Goal: Task Accomplishment & Management: Manage account settings

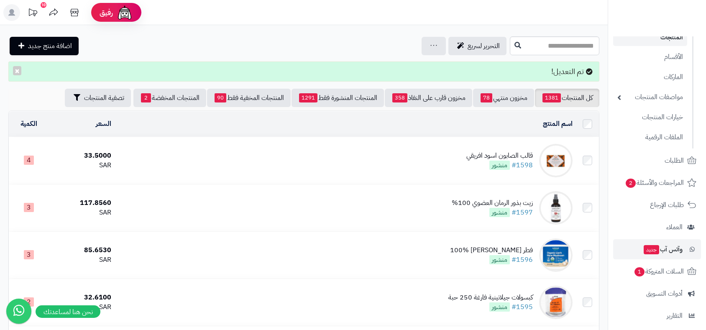
scroll to position [46, 0]
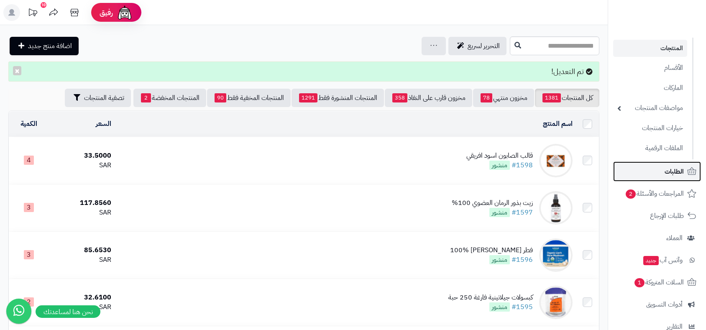
click at [663, 172] on link "الطلبات" at bounding box center [657, 171] width 88 height 20
